Goal: Task Accomplishment & Management: Use online tool/utility

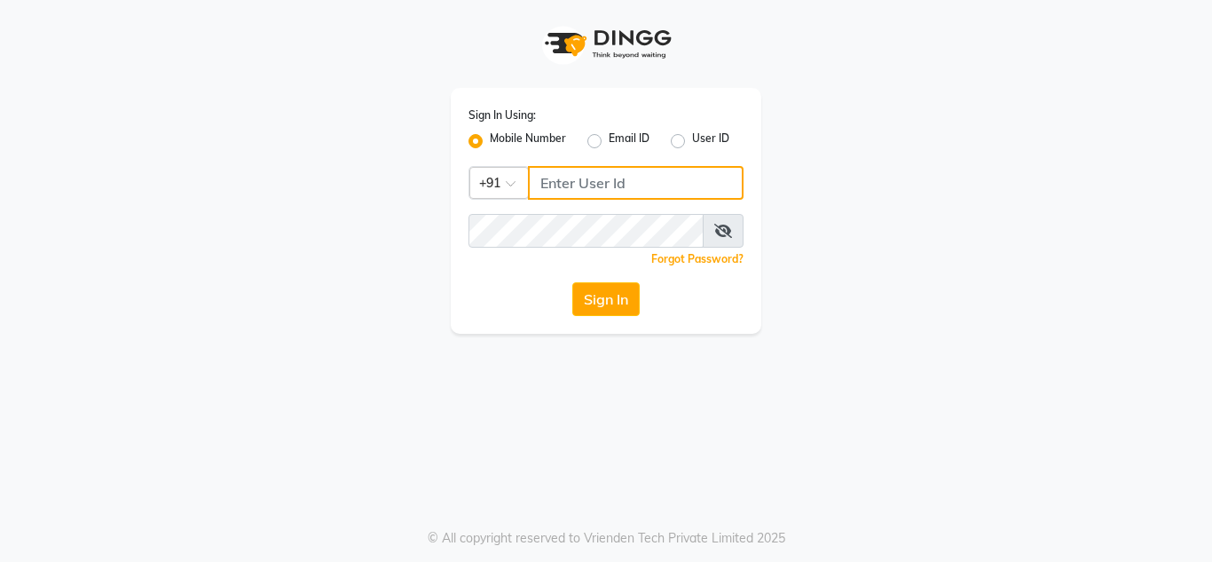
click at [562, 190] on input "Username" at bounding box center [636, 183] width 216 height 34
type input "8108811141"
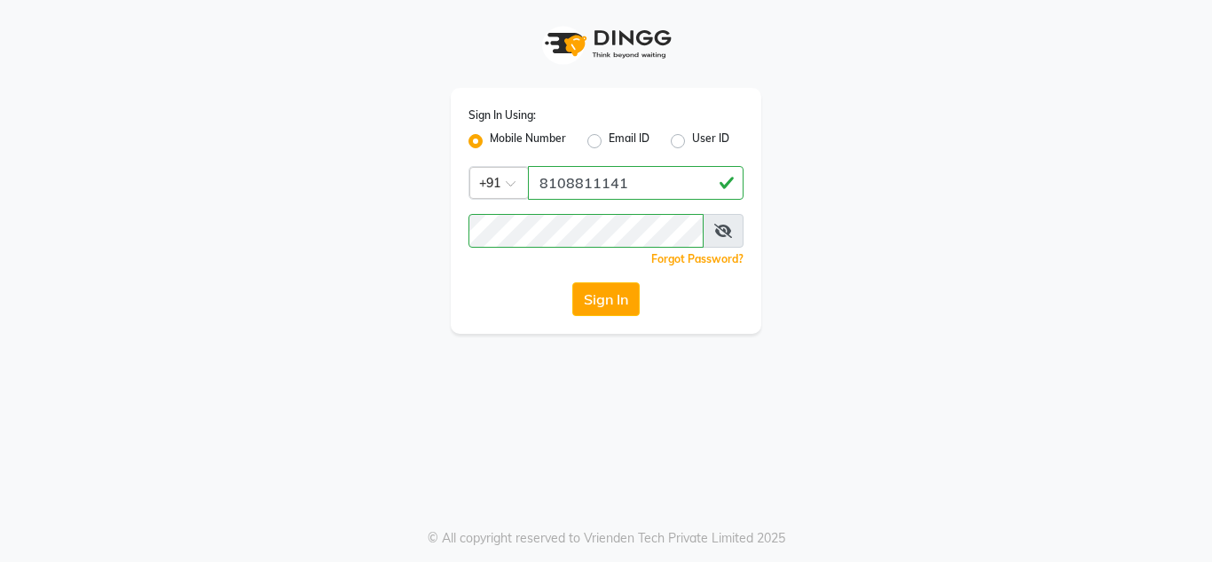
click at [728, 233] on icon at bounding box center [723, 231] width 18 height 14
click at [612, 300] on button "Sign In" at bounding box center [605, 299] width 67 height 34
click at [600, 299] on button "Sign In" at bounding box center [605, 299] width 67 height 34
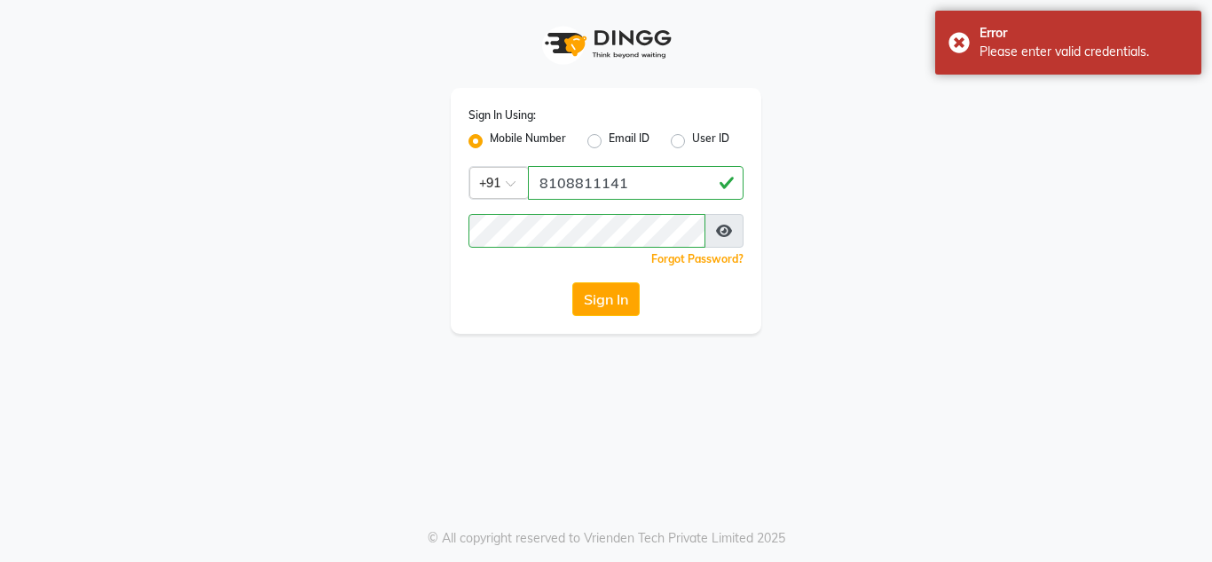
click at [639, 220] on div "Sign In Using: Mobile Number Email ID User ID Country Code × [PHONE_NUMBER] Rem…" at bounding box center [606, 211] width 311 height 246
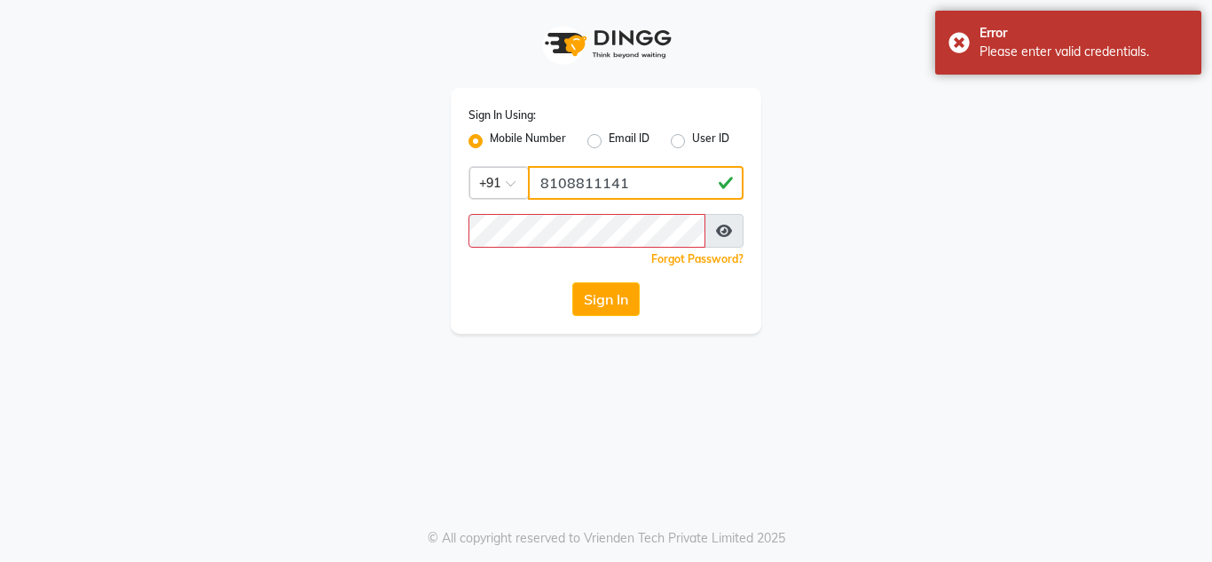
click at [676, 185] on input "8108811141" at bounding box center [636, 183] width 216 height 34
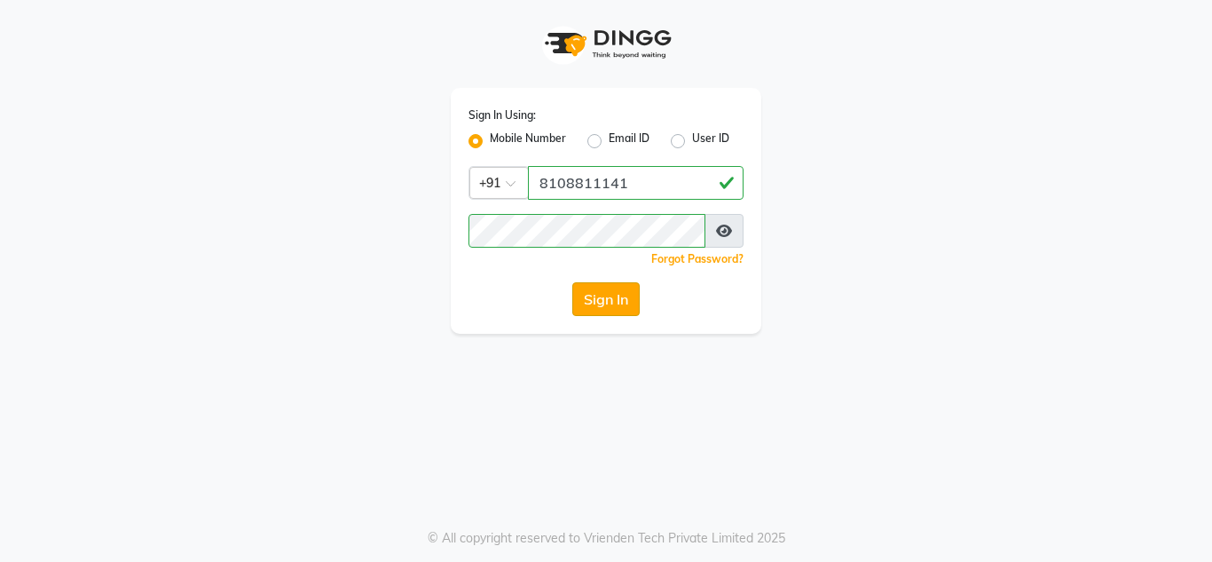
click at [614, 313] on button "Sign In" at bounding box center [605, 299] width 67 height 34
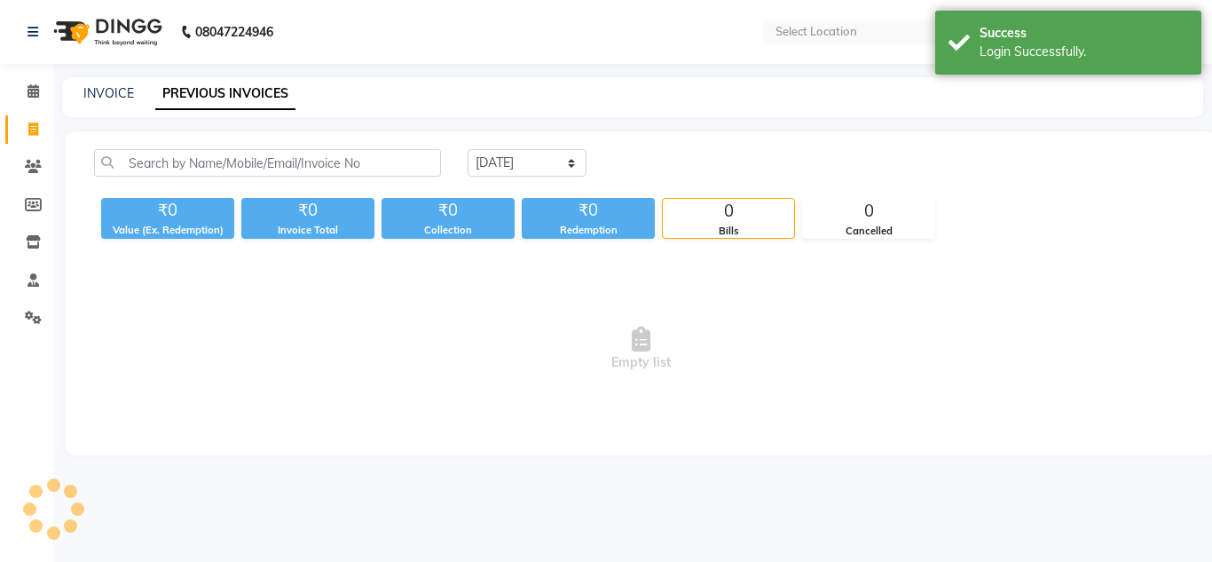
select select "en"
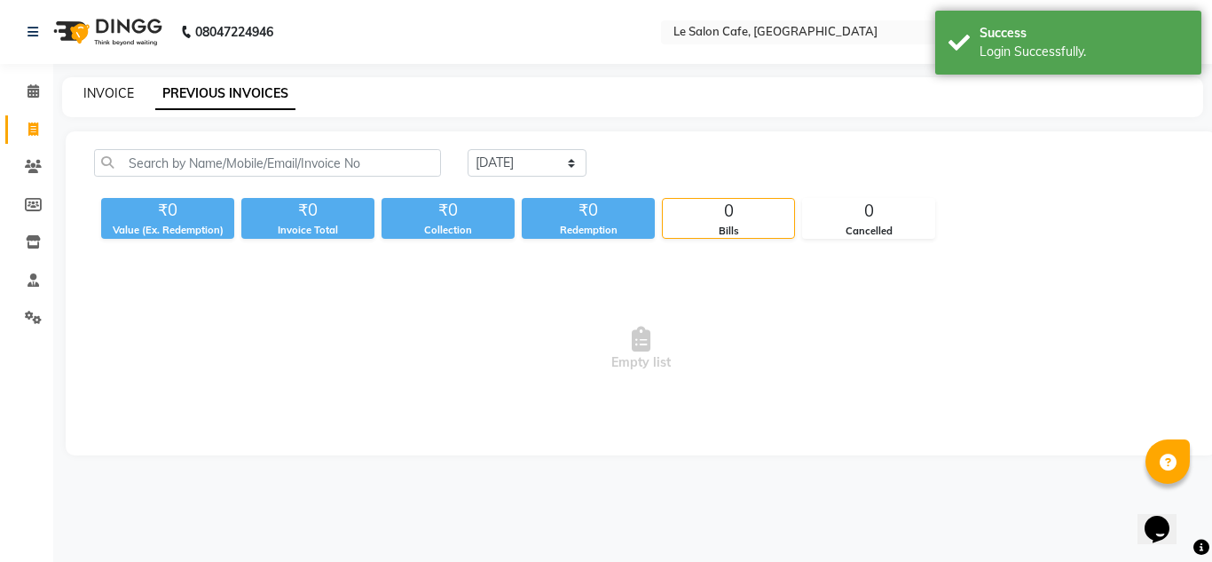
click at [99, 84] on div "INVOICE PREVIOUS INVOICES" at bounding box center [632, 97] width 1141 height 40
drag, startPoint x: 575, startPoint y: 166, endPoint x: 570, endPoint y: 175, distance: 9.9
click at [575, 166] on select "Today Yesterday Custom Range" at bounding box center [527, 163] width 119 height 28
select select "yesterday"
click at [468, 149] on select "Today Yesterday Custom Range" at bounding box center [527, 163] width 119 height 28
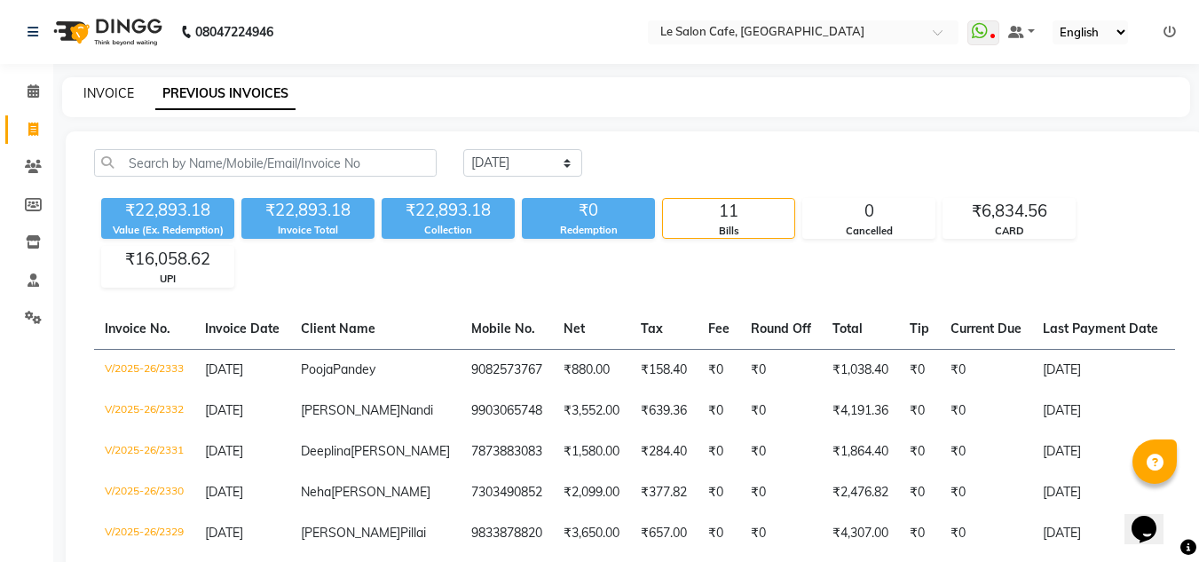
click at [111, 97] on link "INVOICE" at bounding box center [108, 93] width 51 height 16
select select "service"
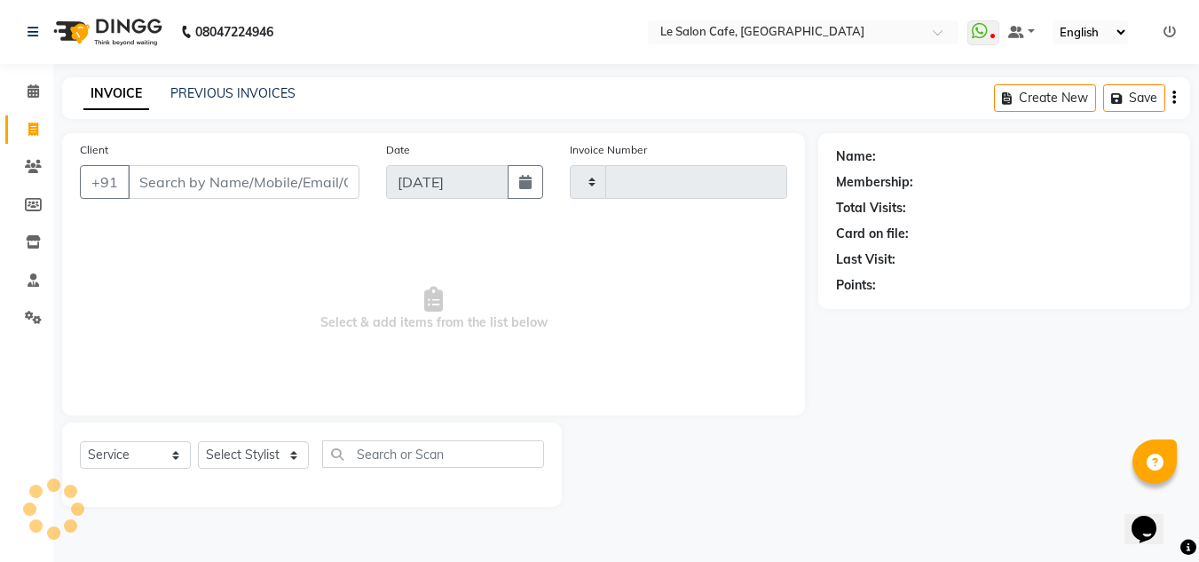
type input "2334"
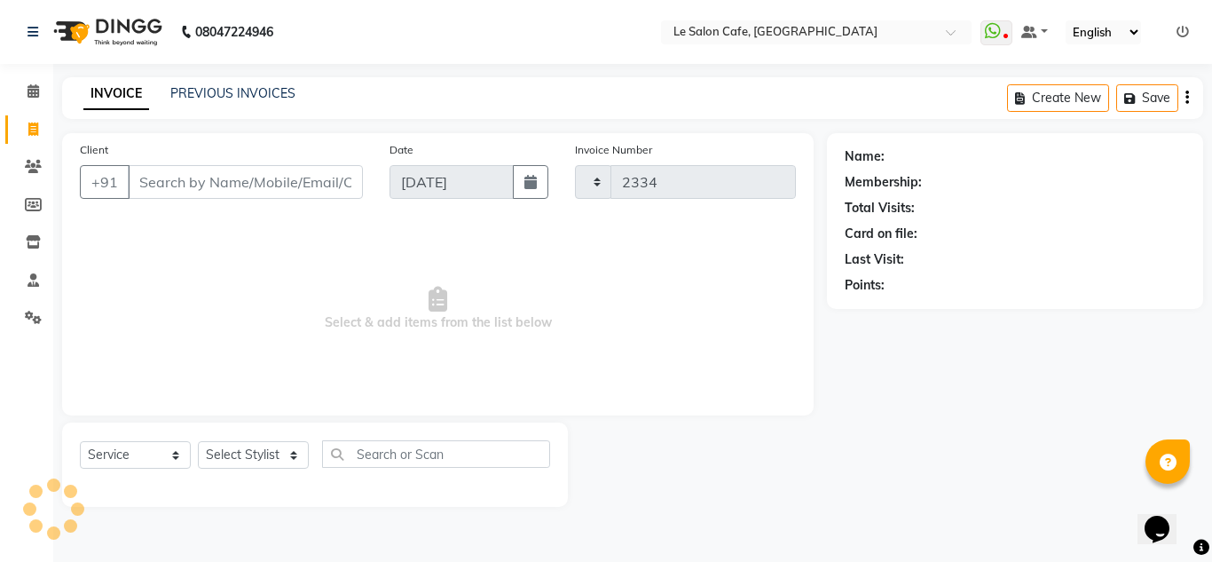
select select "594"
click at [420, 469] on div "Select Service Product Membership Package Voucher Prepaid Gift Card Select Styl…" at bounding box center [315, 461] width 470 height 42
click at [278, 457] on select "Select Stylist [PERSON_NAME] [PERSON_NAME] Kadam [PERSON_NAME] Front Desk [PERS…" at bounding box center [254, 455] width 113 height 28
select select "13306"
click at [198, 441] on select "Select Stylist [PERSON_NAME] [PERSON_NAME] Kadam [PERSON_NAME] Front Desk [PERS…" at bounding box center [254, 455] width 113 height 28
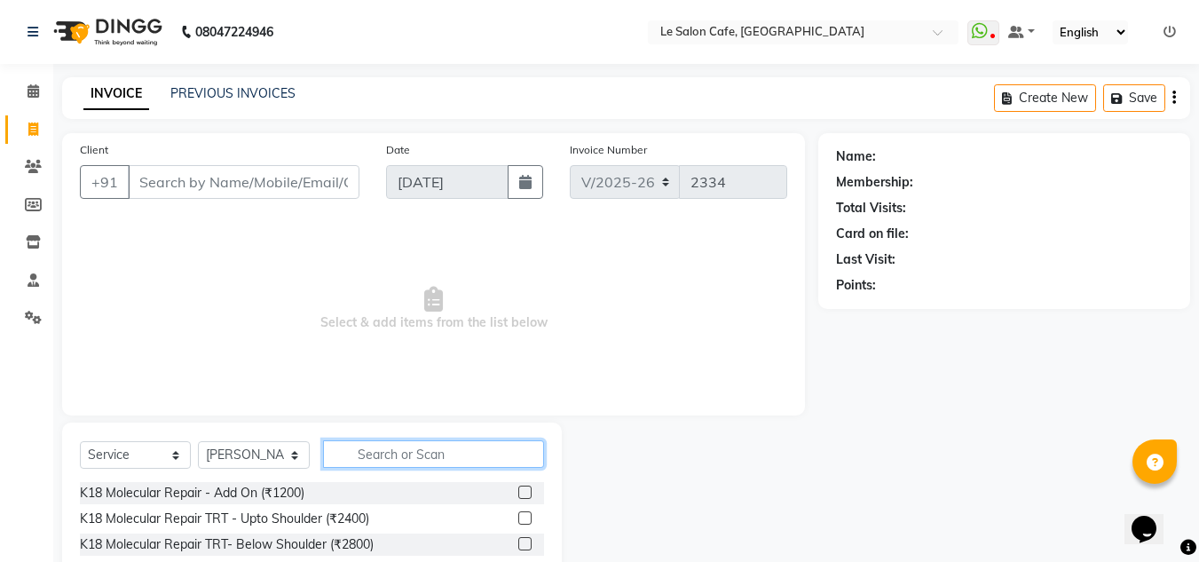
click at [389, 450] on input "text" at bounding box center [433, 454] width 221 height 28
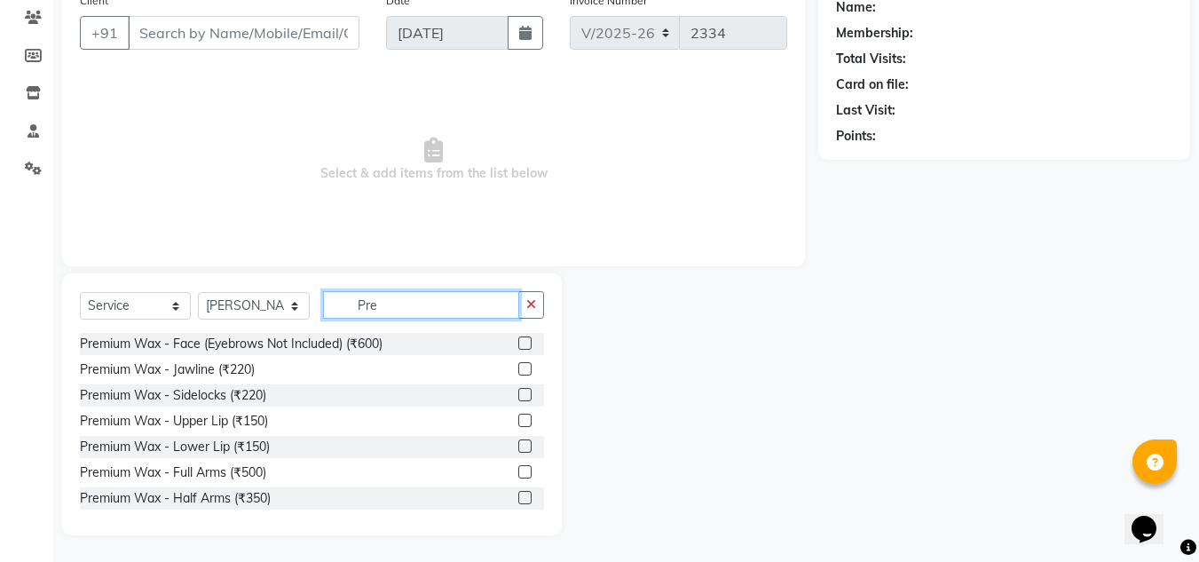
scroll to position [89, 0]
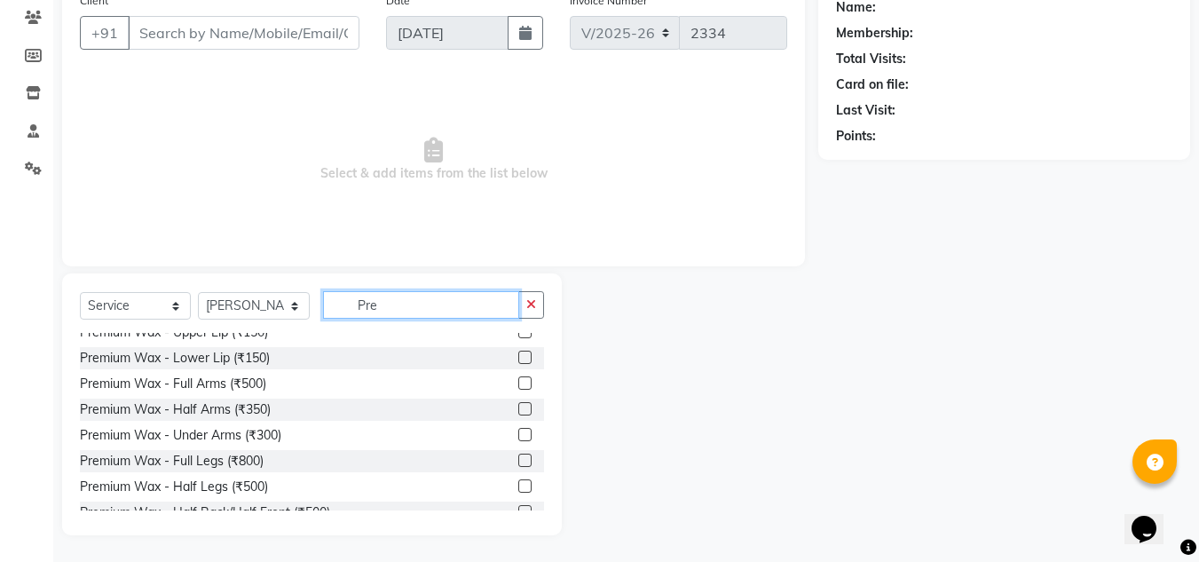
type input "Pre"
click at [518, 458] on label at bounding box center [524, 459] width 13 height 13
click at [518, 458] on input "checkbox" at bounding box center [524, 461] width 12 height 12
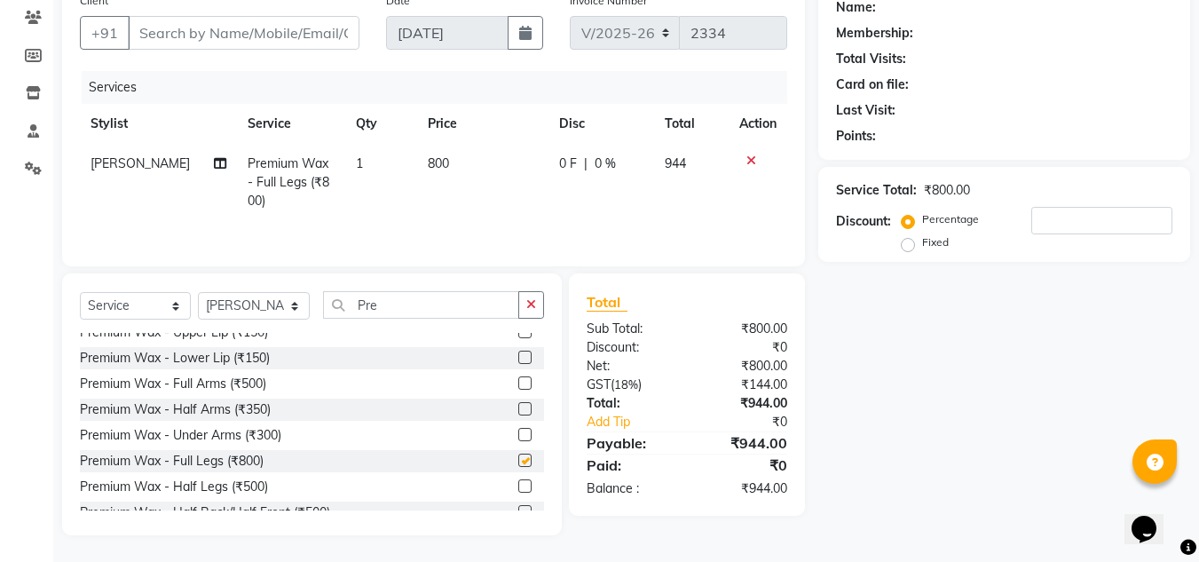
checkbox input "false"
click at [518, 432] on label at bounding box center [524, 434] width 13 height 13
click at [518, 432] on input "checkbox" at bounding box center [524, 435] width 12 height 12
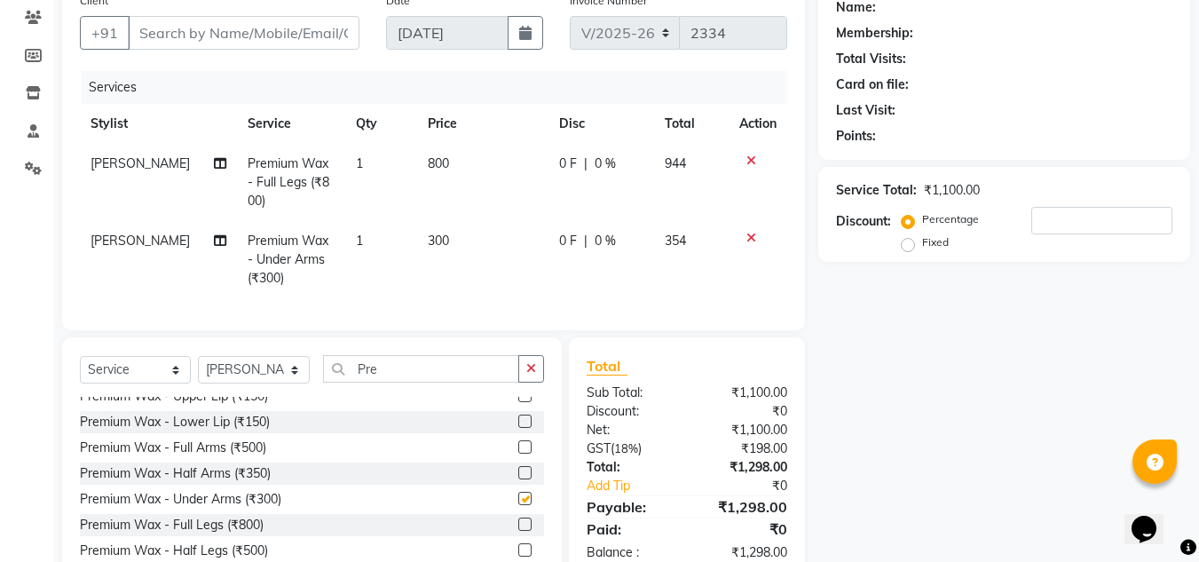
checkbox input "false"
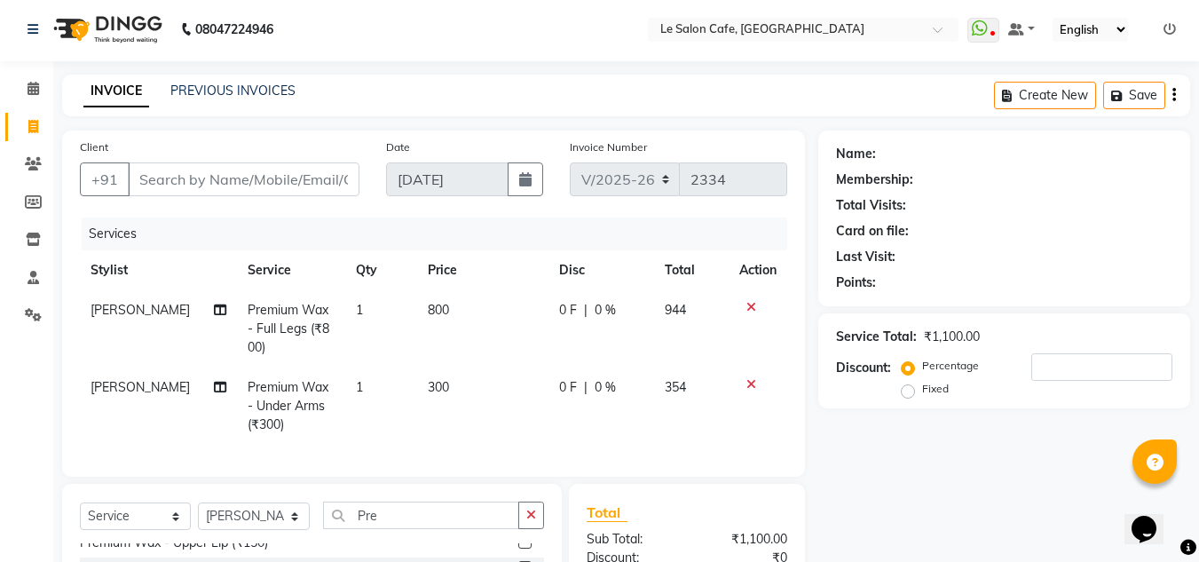
scroll to position [0, 0]
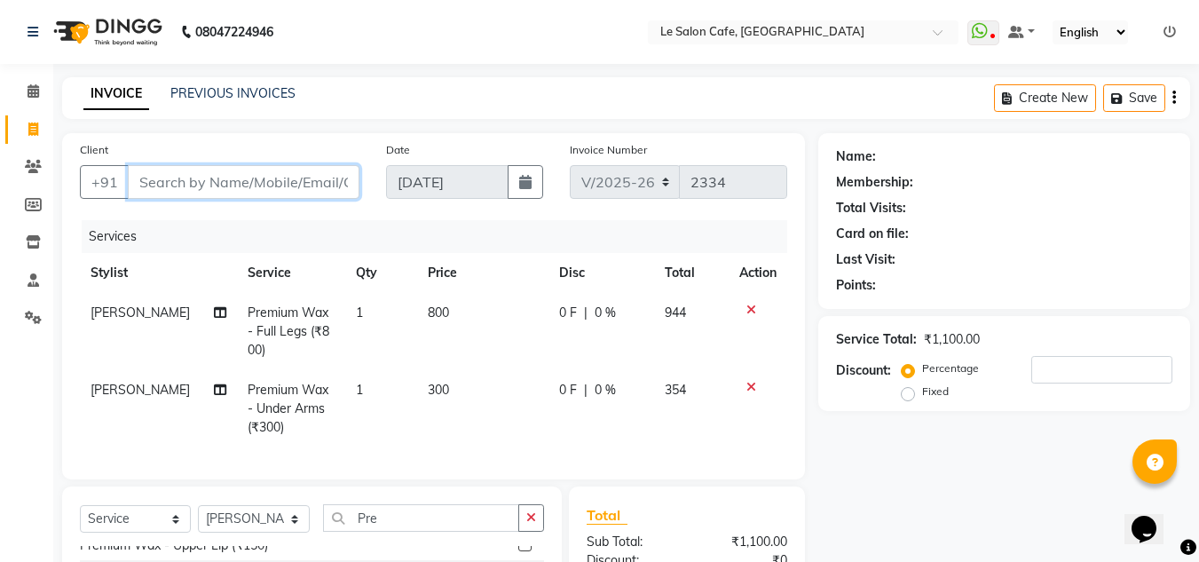
click at [279, 181] on input "Client" at bounding box center [244, 182] width 232 height 34
paste input "Joyita Mukherjee"
type input "Joyita Mukherjee"
type input "0"
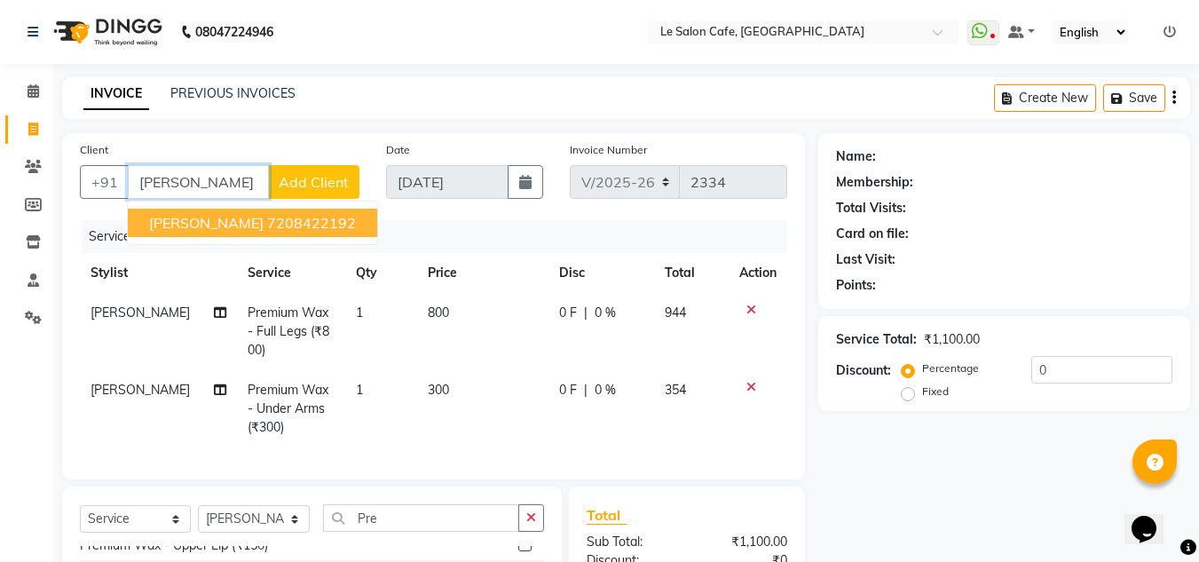
click at [211, 231] on span "Joyita Mukherjee" at bounding box center [206, 223] width 114 height 18
type input "7208422192"
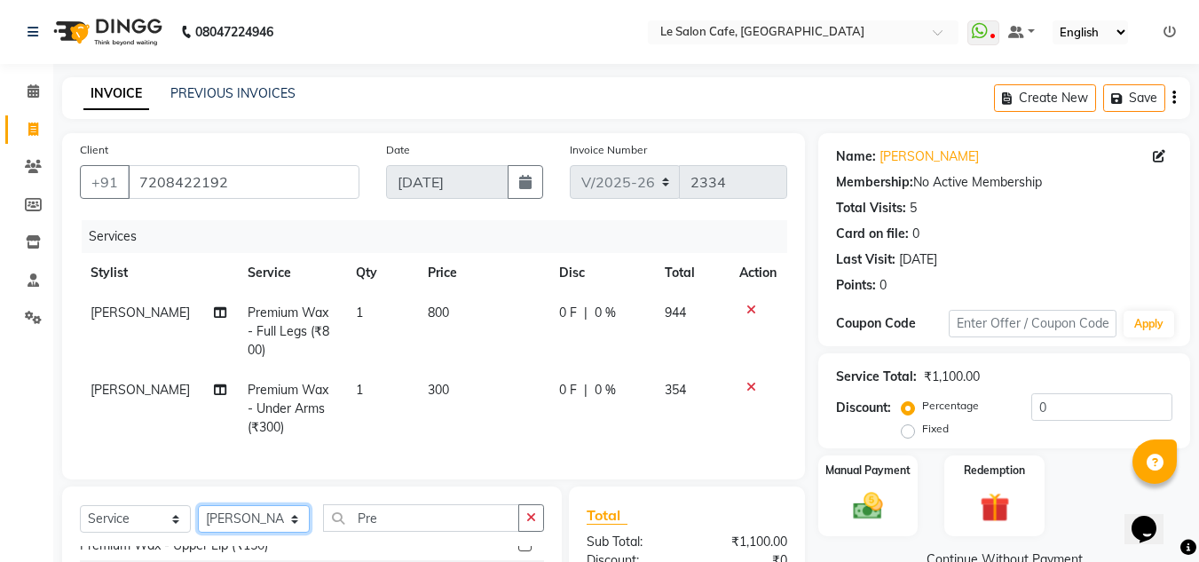
click at [295, 532] on select "Select Stylist [PERSON_NAME] [PERSON_NAME] Kadam [PERSON_NAME] Front Desk [PERS…" at bounding box center [254, 519] width 112 height 28
select select "8340"
click at [198, 518] on select "Select Stylist [PERSON_NAME] [PERSON_NAME] Kadam [PERSON_NAME] Front Desk [PERS…" at bounding box center [254, 519] width 112 height 28
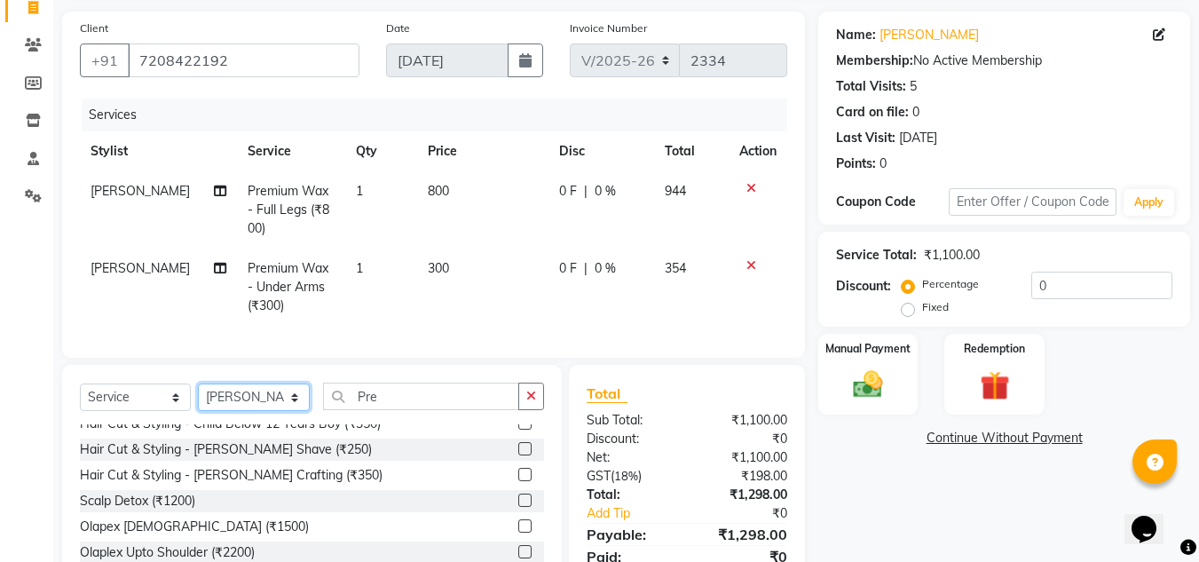
scroll to position [226, 0]
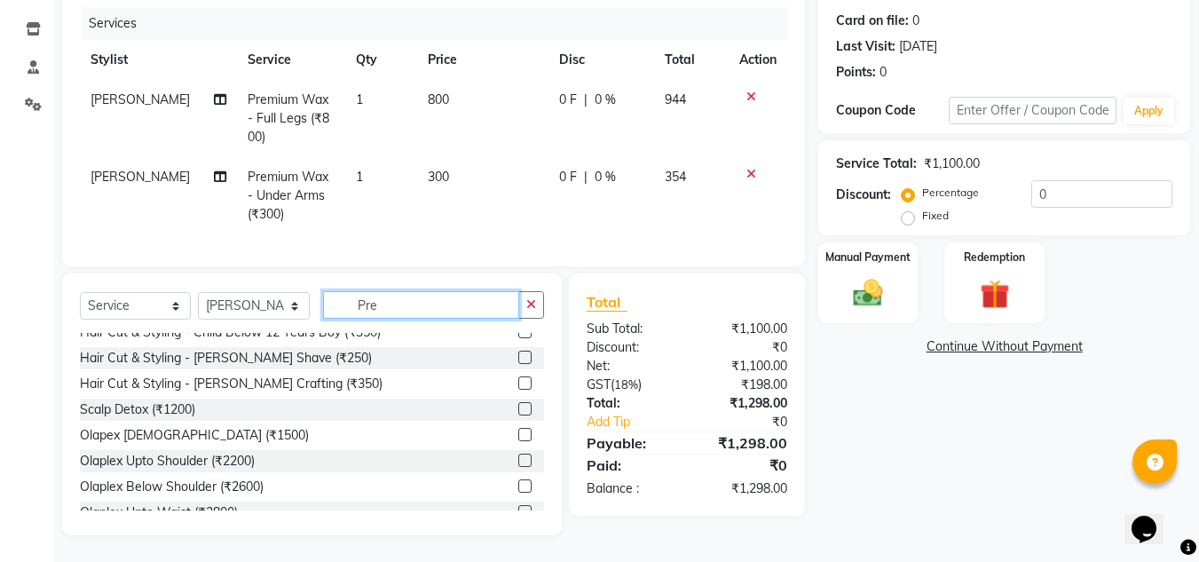
click at [458, 301] on input "Pre" at bounding box center [421, 305] width 196 height 28
type input "P"
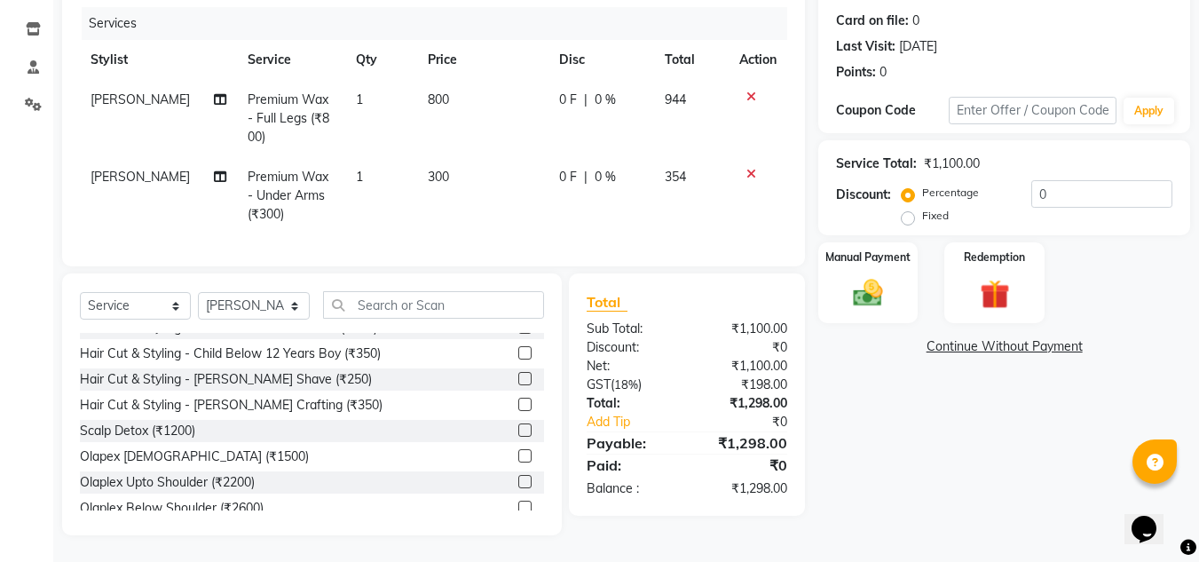
drag, startPoint x: 421, startPoint y: 430, endPoint x: 429, endPoint y: 473, distance: 43.3
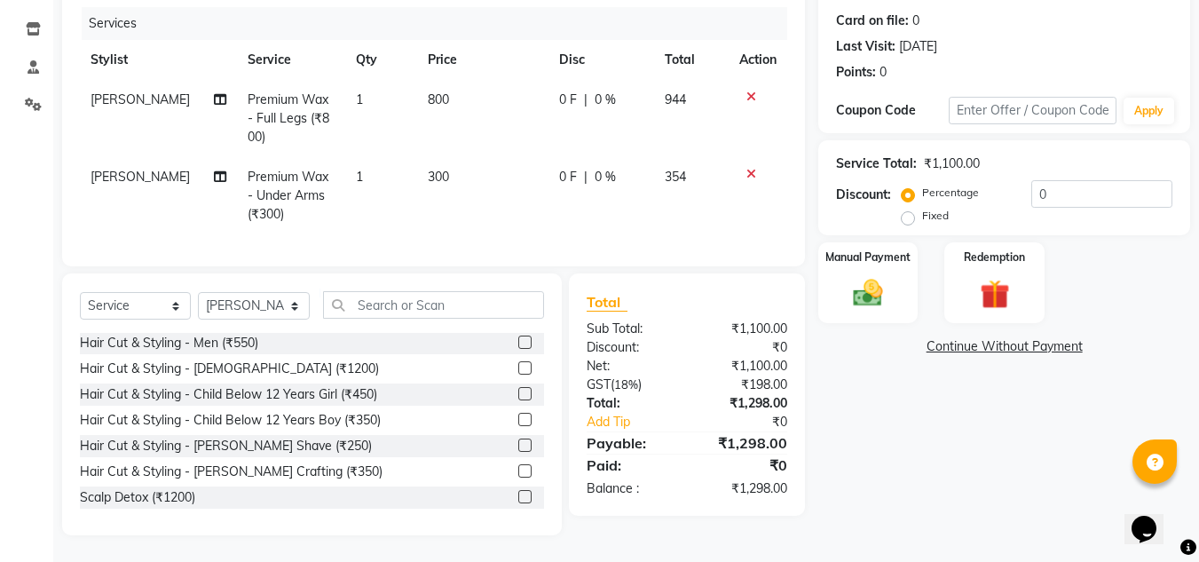
scroll to position [0, 0]
drag, startPoint x: 429, startPoint y: 473, endPoint x: 367, endPoint y: 409, distance: 89.1
click at [367, 409] on div "Hair Cut & Styling - Men (₹550) Hair Cut & Styling - Ladies (₹1200) Hair Cut & …" at bounding box center [312, 421] width 464 height 177
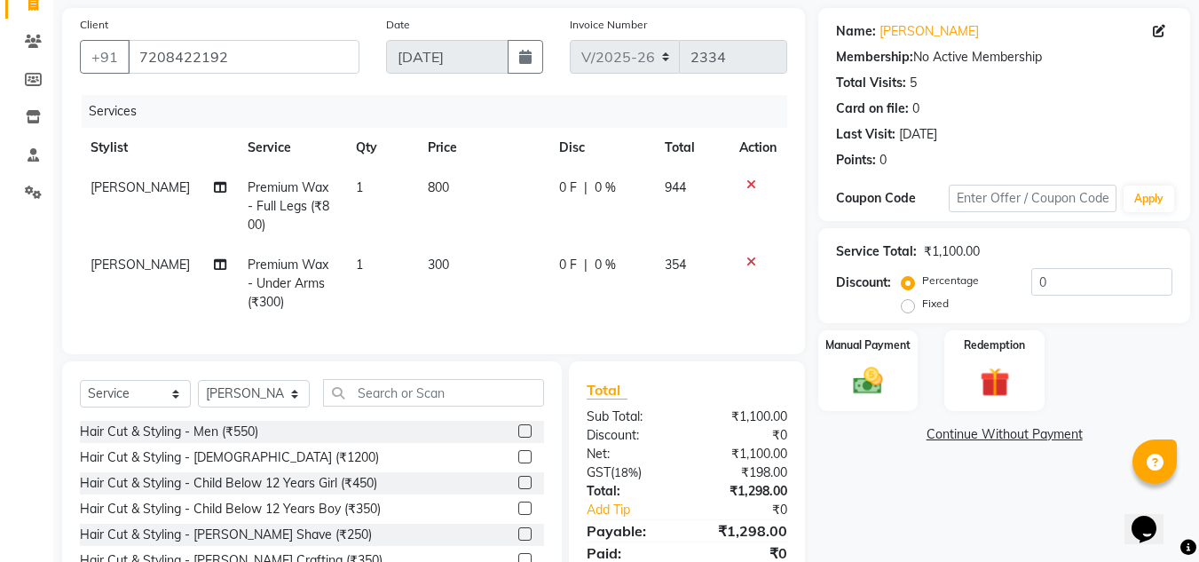
scroll to position [226, 0]
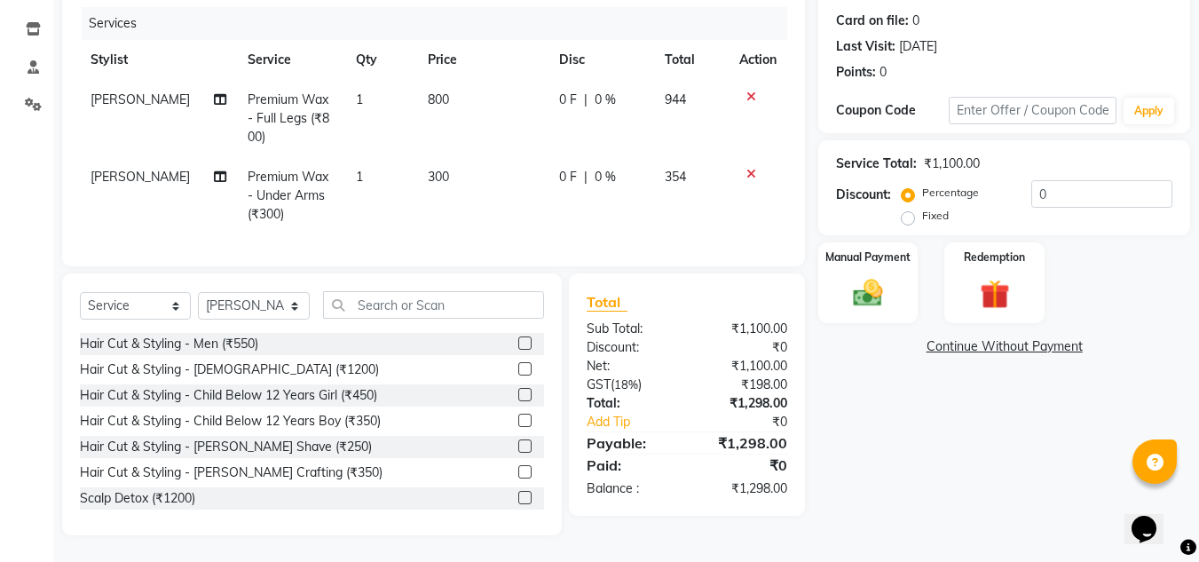
click at [518, 372] on label at bounding box center [524, 368] width 13 height 13
click at [518, 372] on input "checkbox" at bounding box center [524, 370] width 12 height 12
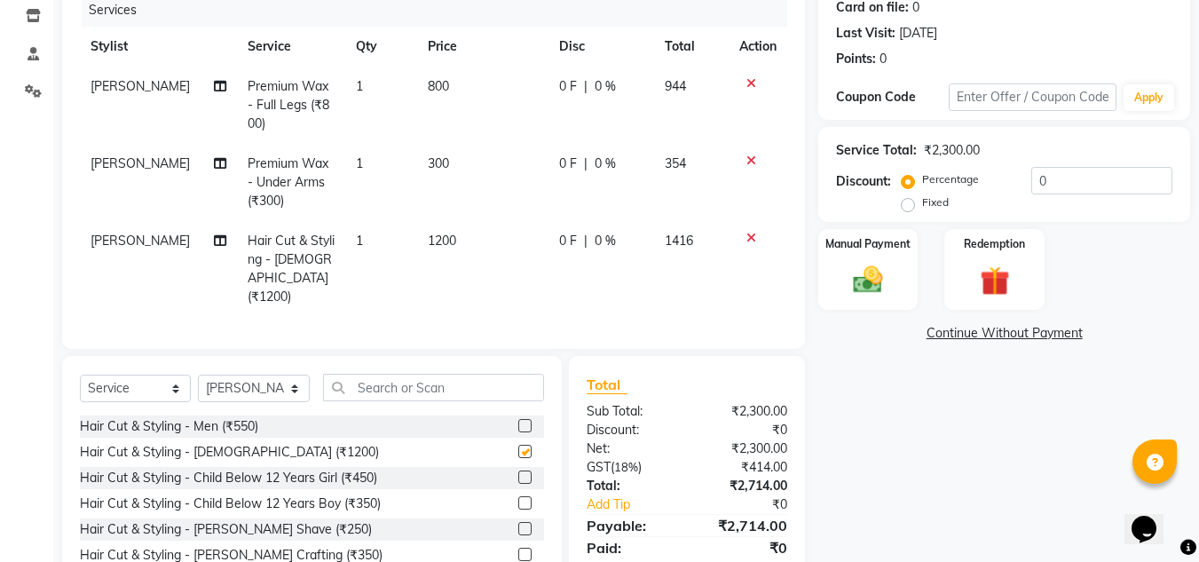
checkbox input "false"
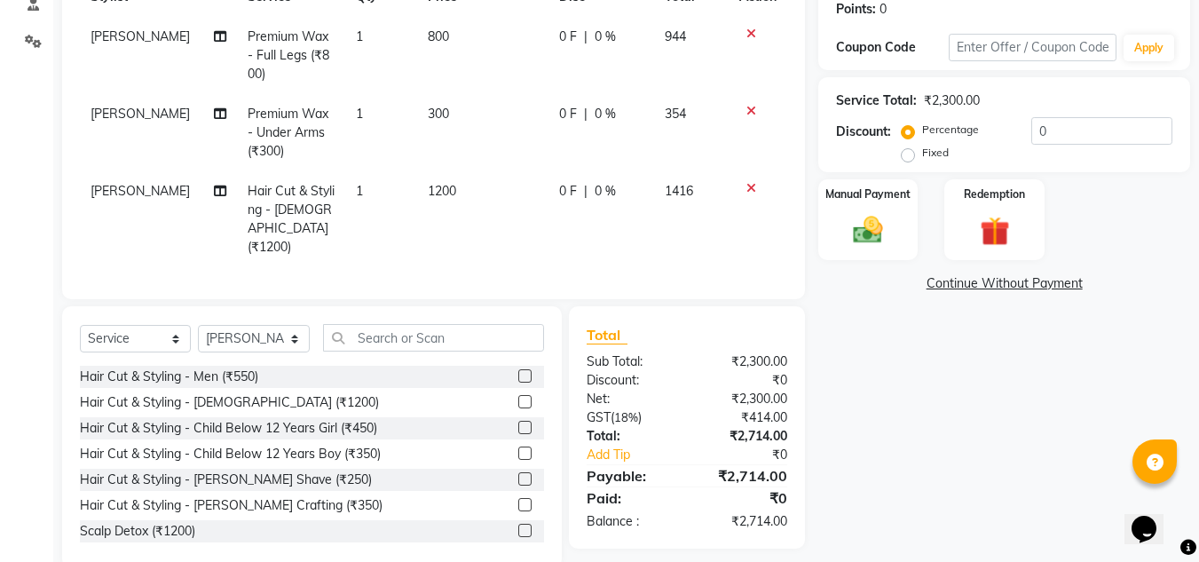
scroll to position [303, 0]
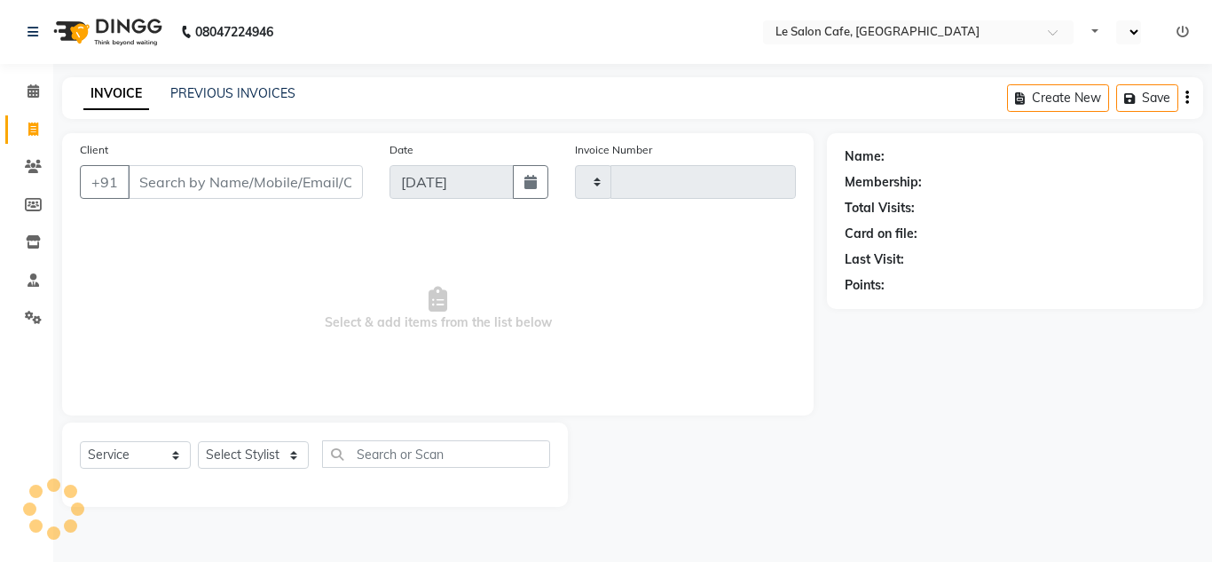
select select "service"
type input "2334"
select select "en"
select select "594"
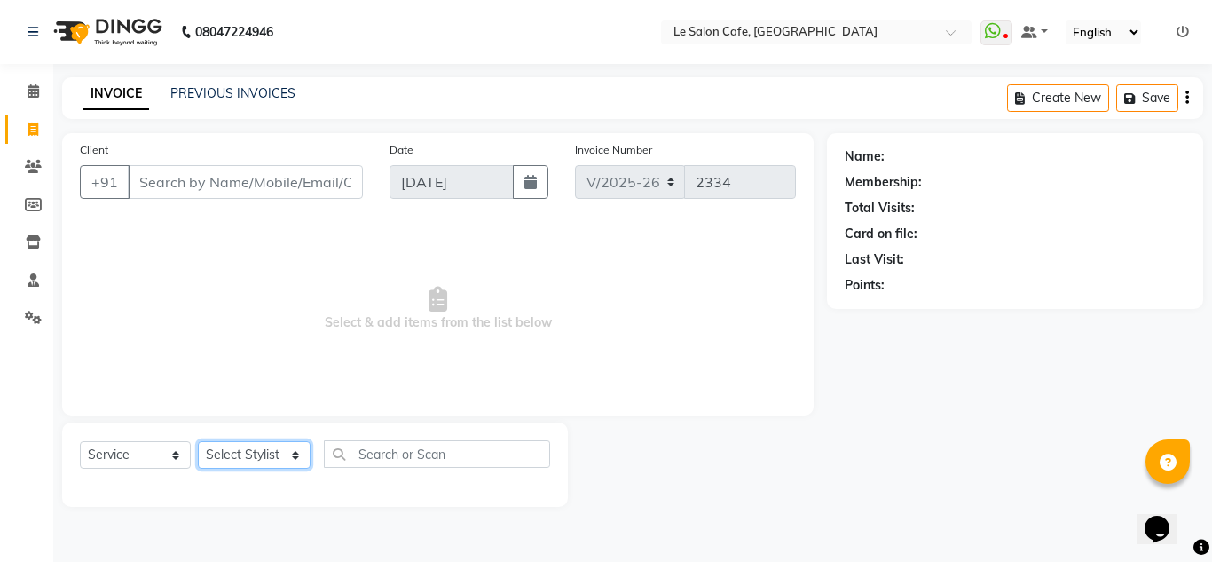
click at [291, 457] on select "Select Stylist [PERSON_NAME] [PERSON_NAME] Kadam [PERSON_NAME] Front Desk [PERS…" at bounding box center [254, 455] width 113 height 28
select select "13306"
click at [198, 441] on select "Select Stylist [PERSON_NAME] [PERSON_NAME] Kadam [PERSON_NAME] Front Desk [PERS…" at bounding box center [254, 455] width 113 height 28
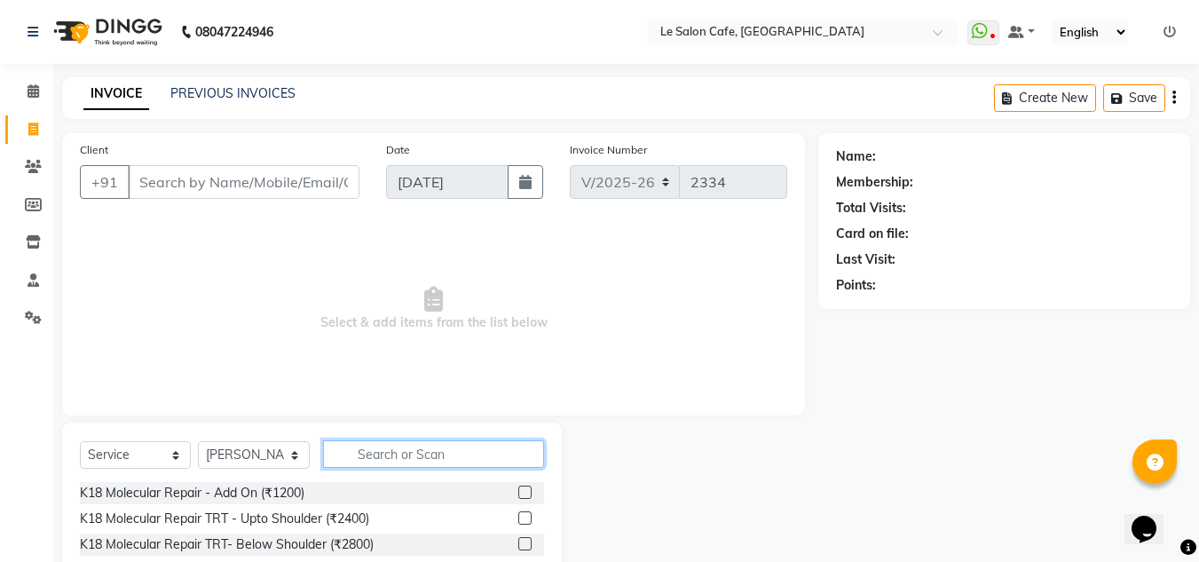
click at [434, 455] on input "text" at bounding box center [433, 454] width 221 height 28
